Goal: Book appointment/travel/reservation

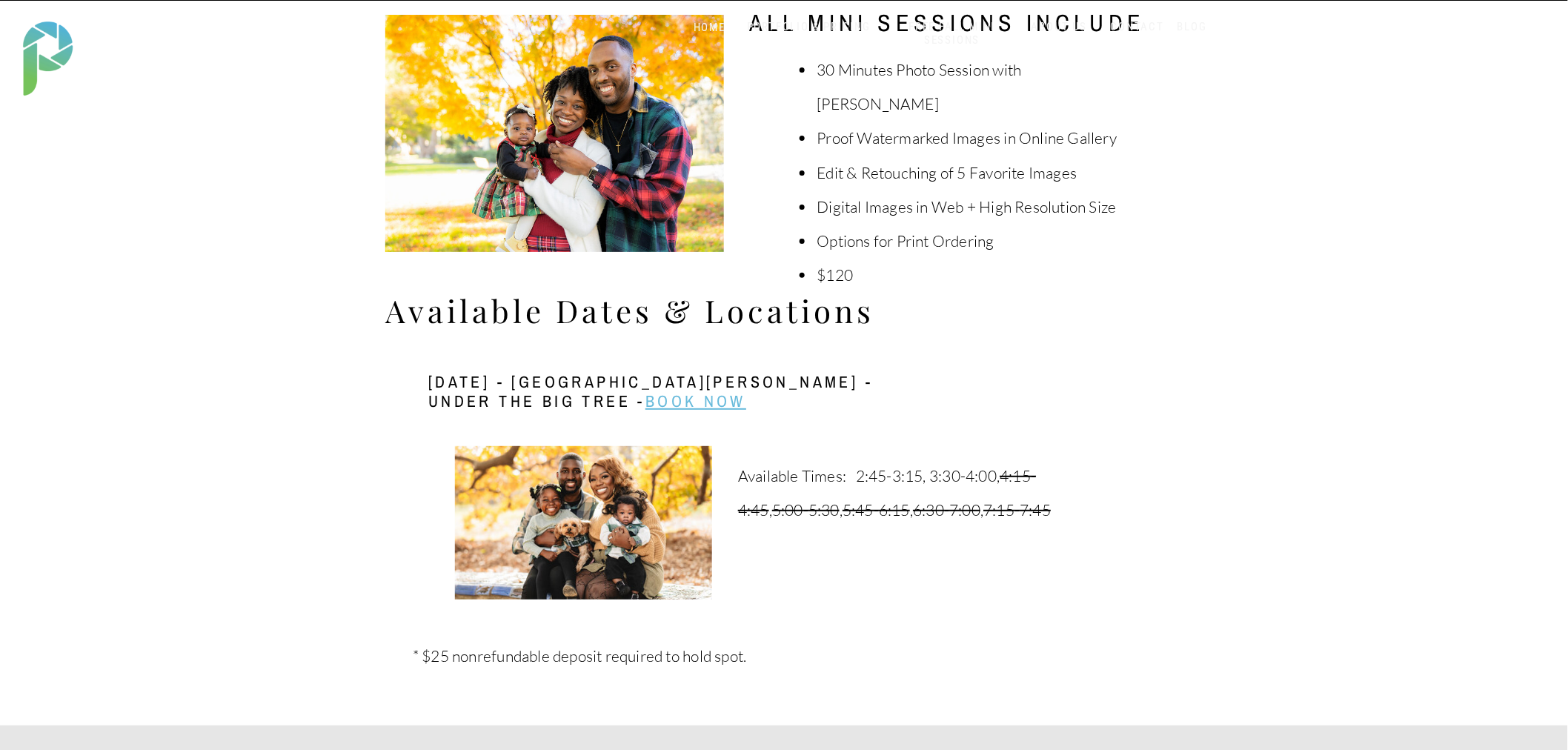
scroll to position [2552, 0]
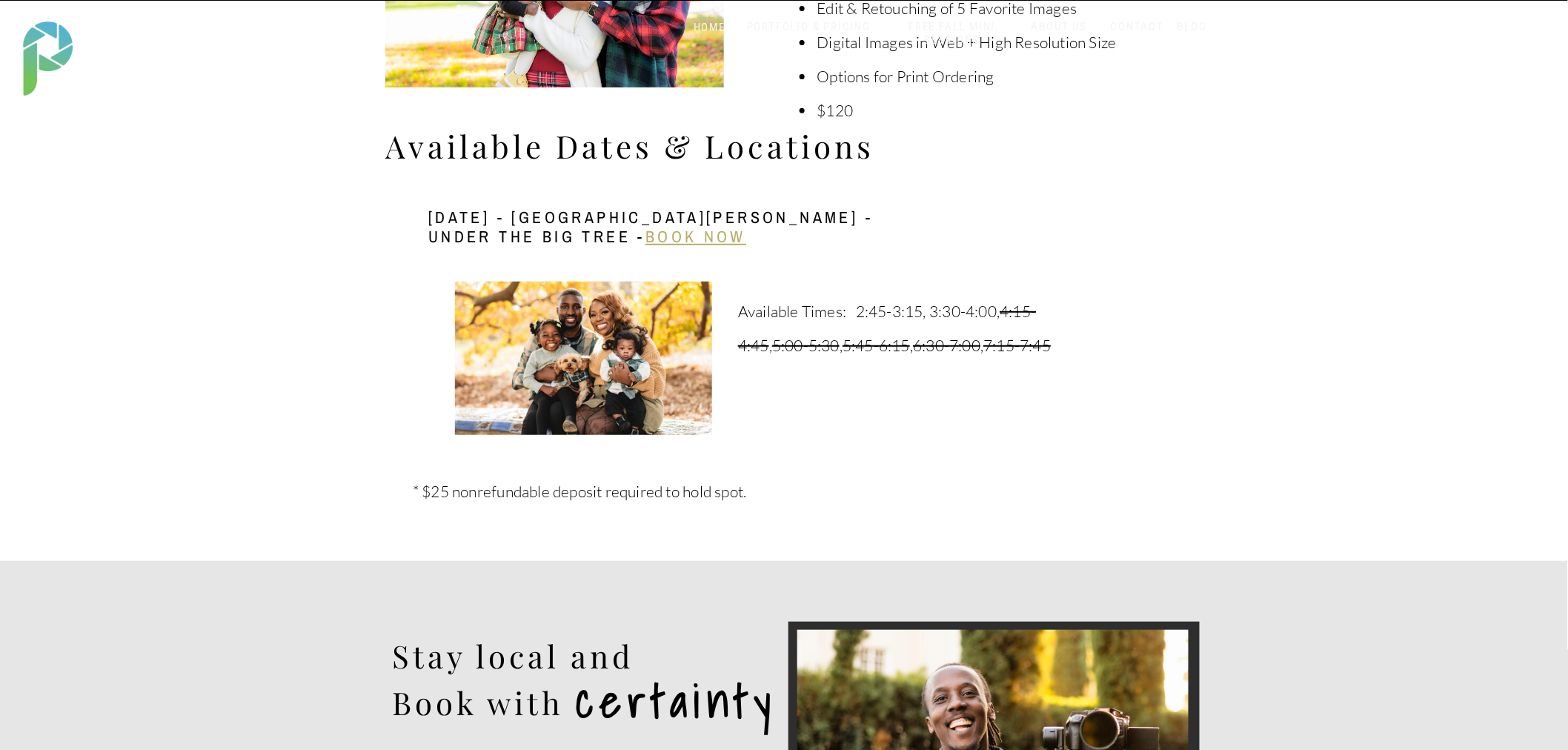
click at [713, 231] on link "Book Now" at bounding box center [696, 237] width 101 height 22
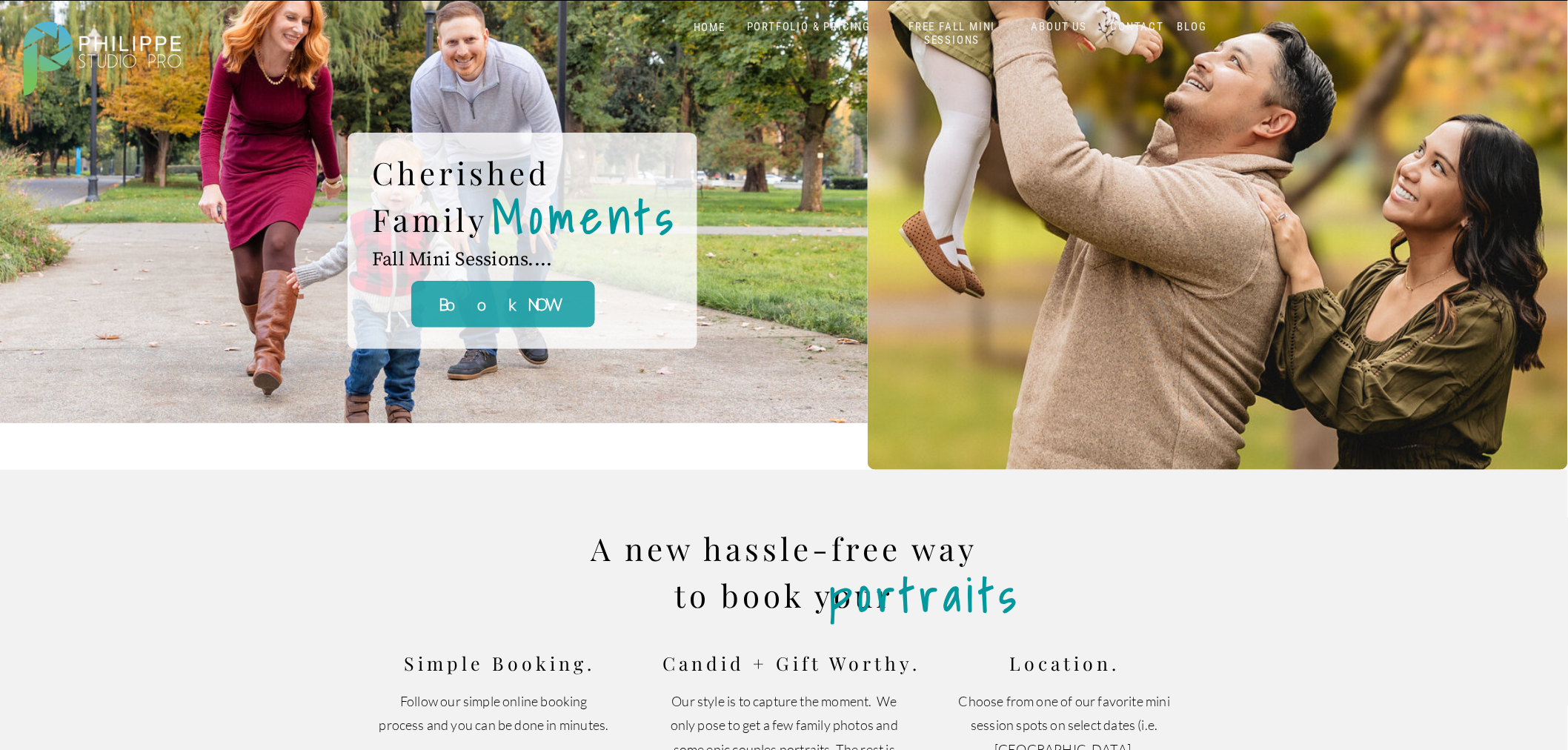
scroll to position [0, 0]
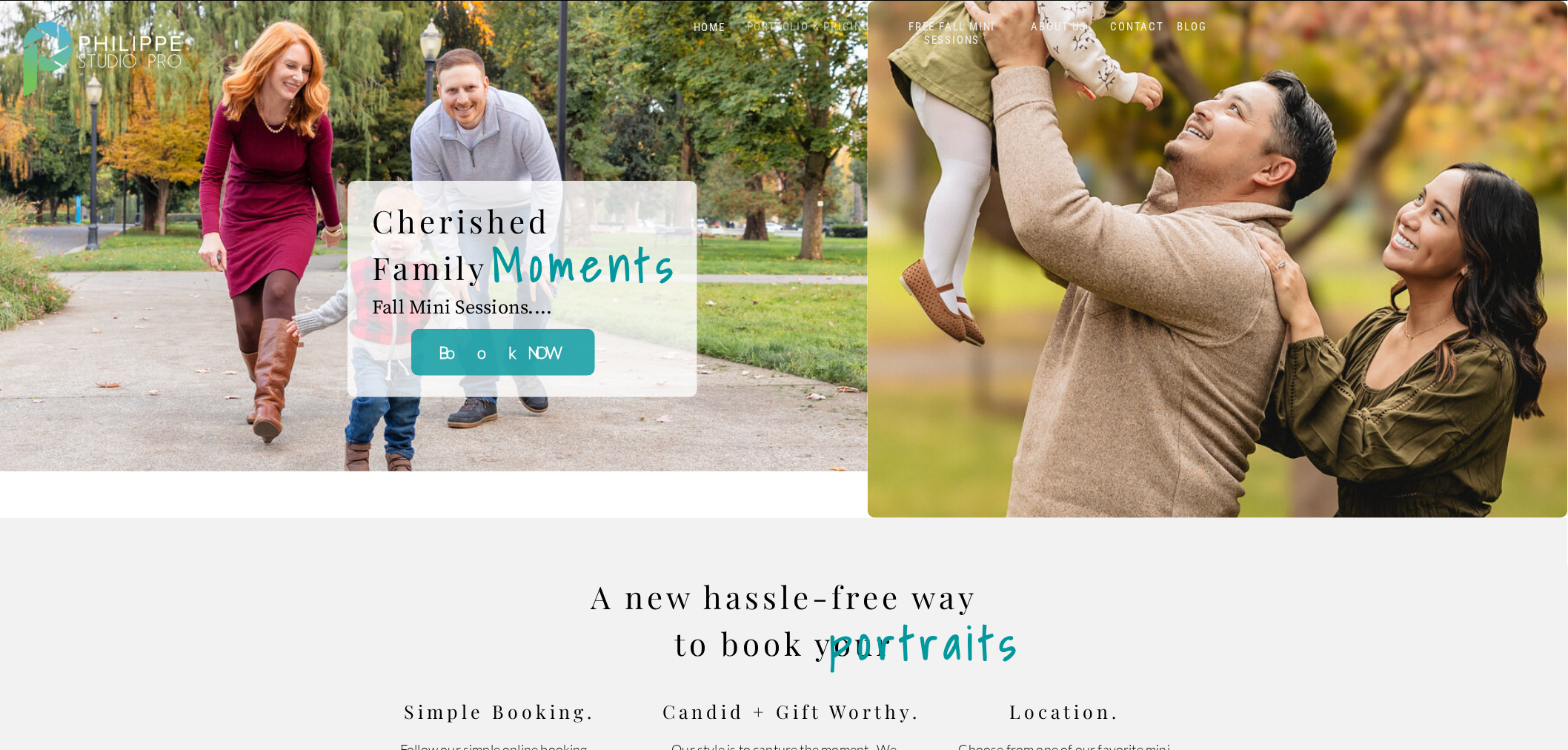
click at [820, 25] on nav "PORTFOLIO & PRICING" at bounding box center [808, 27] width 136 height 14
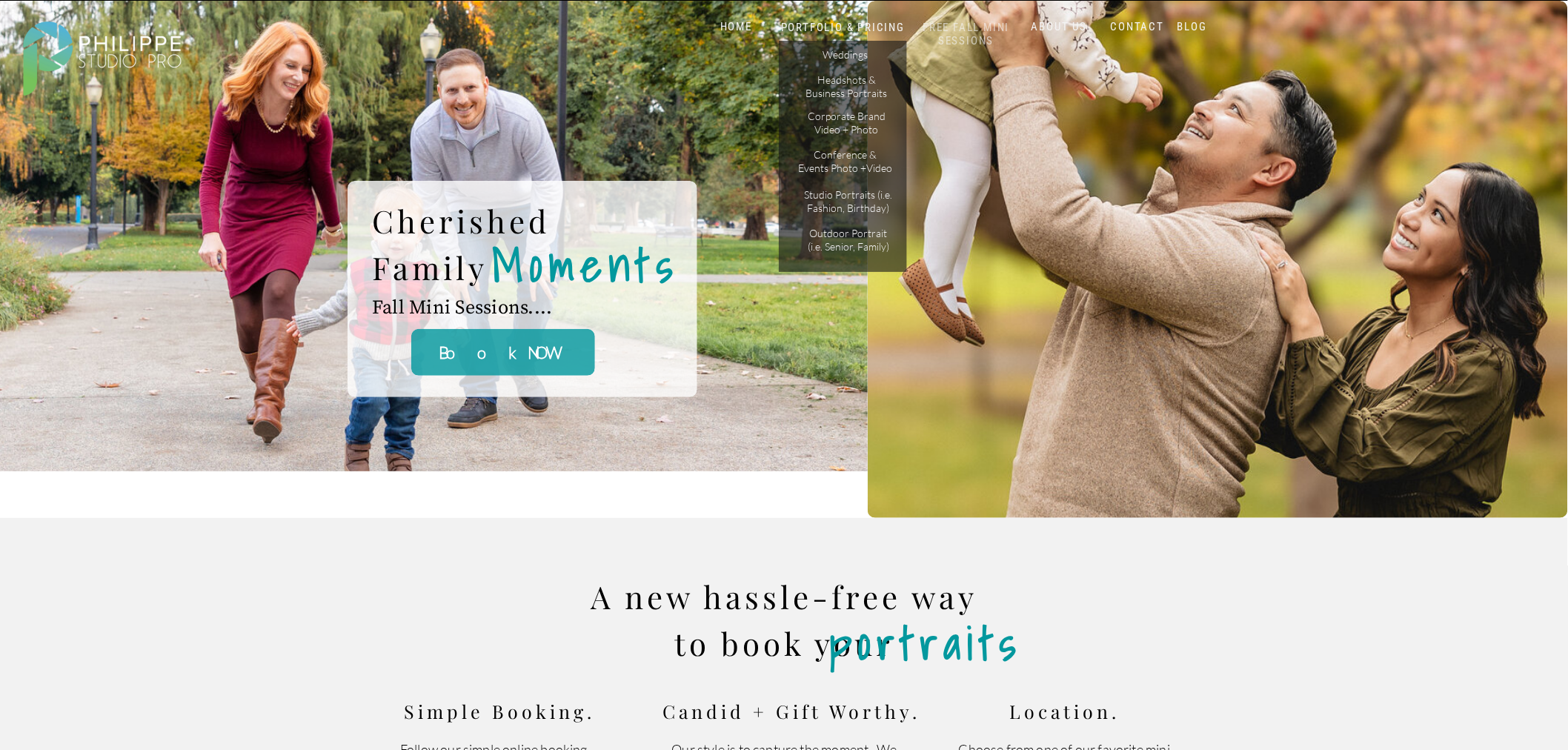
click at [958, 27] on nav "FREE FALL MINI SESSIONS" at bounding box center [966, 34] width 123 height 27
click at [981, 30] on nav "FREE FALL MINI SESSIONS" at bounding box center [966, 34] width 123 height 27
click at [711, 31] on nav "HOME" at bounding box center [736, 27] width 63 height 14
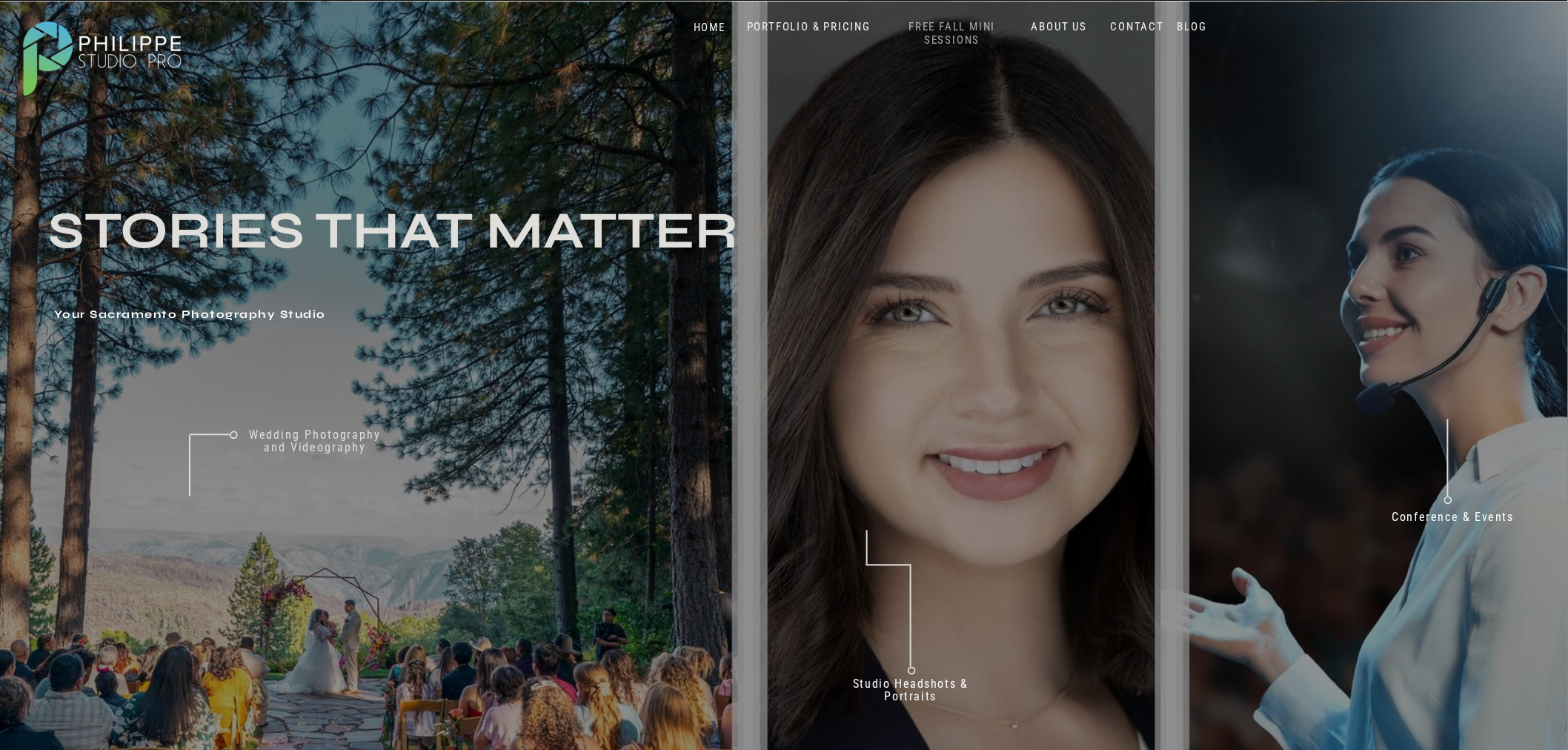
click at [937, 38] on nav "FREE FALL MINI SESSIONS" at bounding box center [952, 34] width 123 height 27
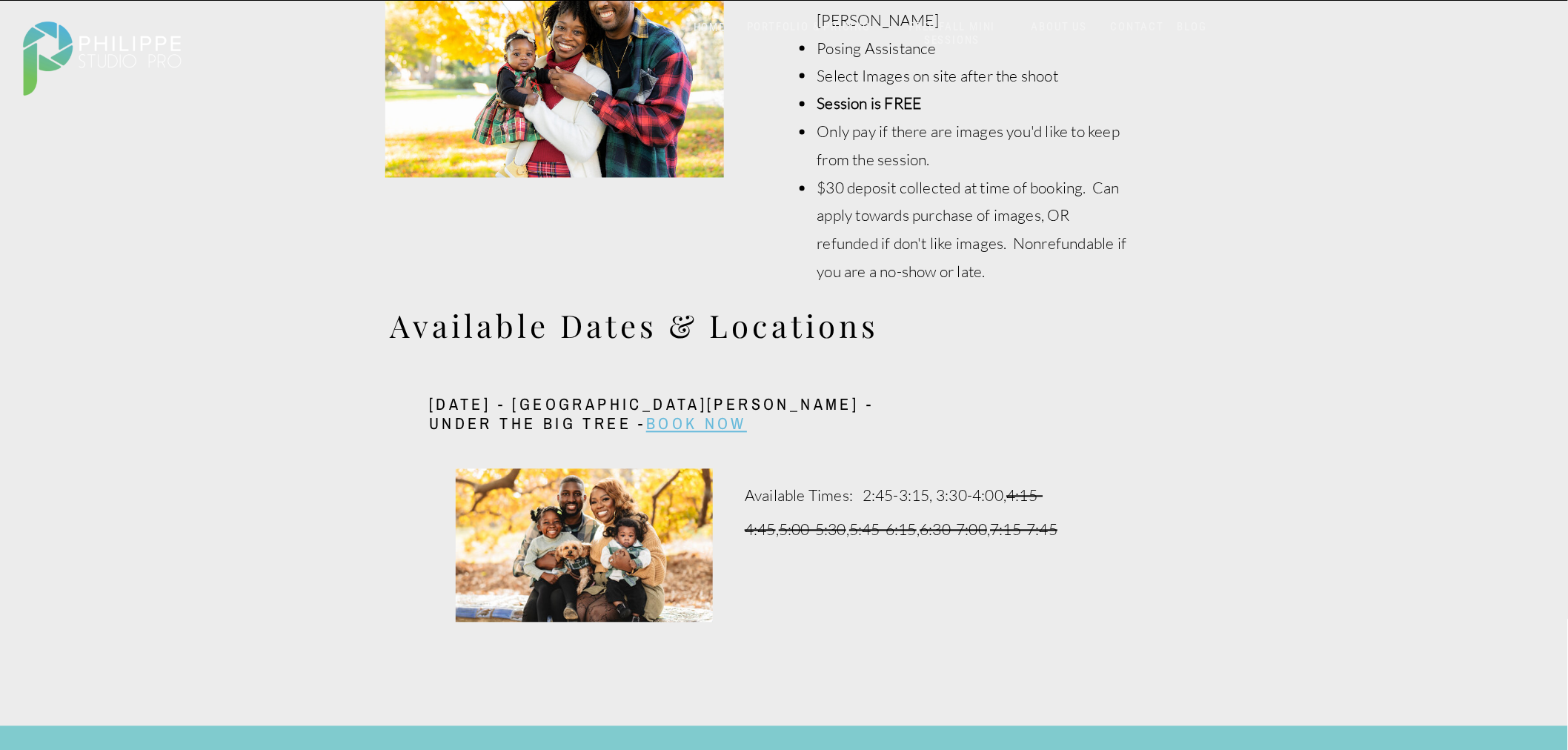
scroll to position [1153, 0]
